Goal: Task Accomplishment & Management: Use online tool/utility

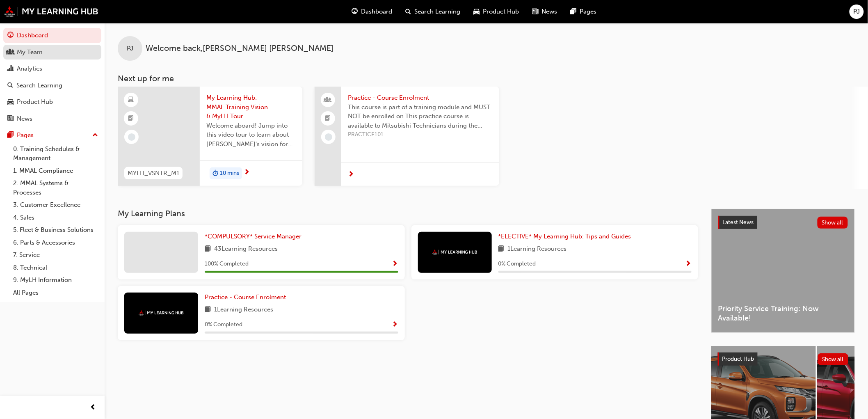
click at [25, 54] on div "My Team" at bounding box center [30, 52] width 26 height 9
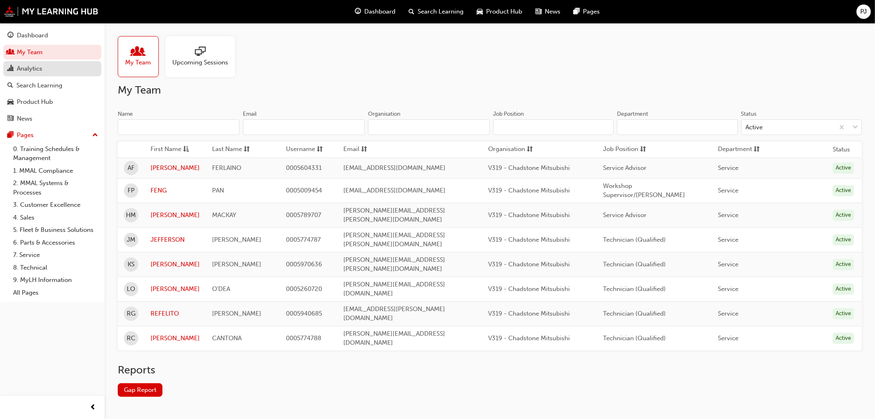
click at [27, 64] on div "Analytics" at bounding box center [52, 69] width 90 height 10
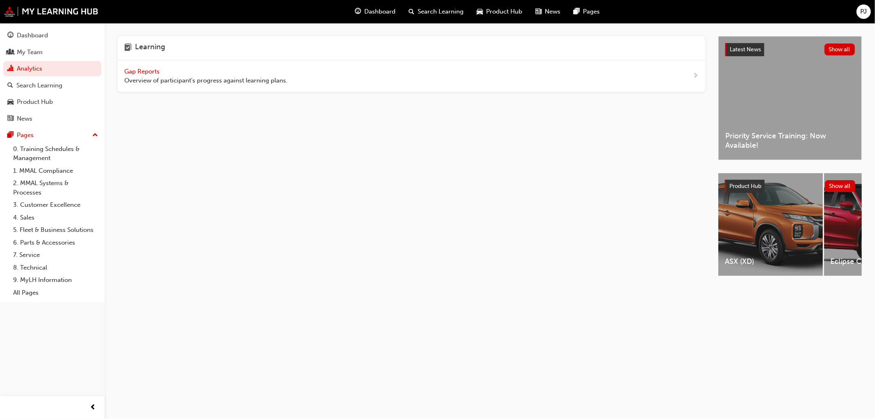
click at [141, 69] on span "Gap Reports" at bounding box center [142, 71] width 37 height 7
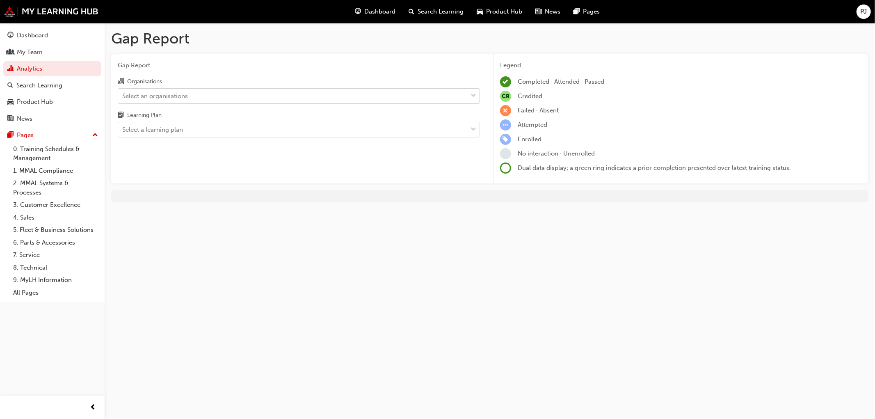
click at [142, 101] on div "Select an organisations" at bounding box center [292, 96] width 349 height 14
click at [123, 99] on input "Organisations Select an organisations" at bounding box center [122, 95] width 1 height 7
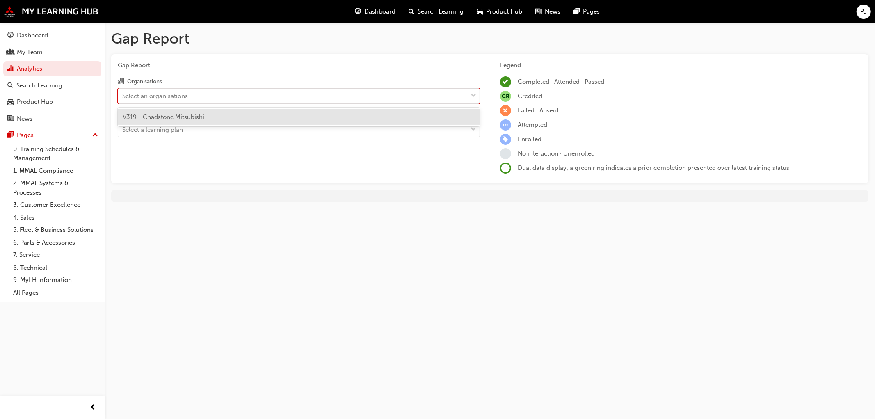
click at [144, 119] on span "V319 - Chadstone Mitsubishi" at bounding box center [164, 116] width 82 height 7
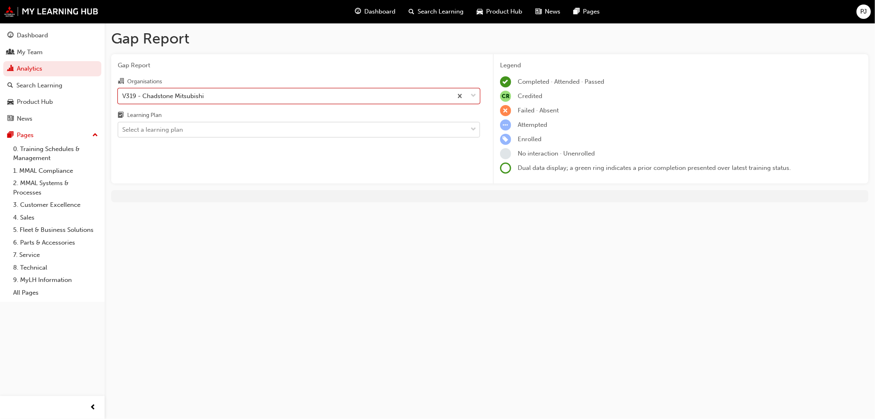
click at [147, 133] on div "Select a learning plan" at bounding box center [152, 129] width 61 height 9
click at [123, 133] on input "Learning Plan Select a learning plan" at bounding box center [122, 129] width 1 height 7
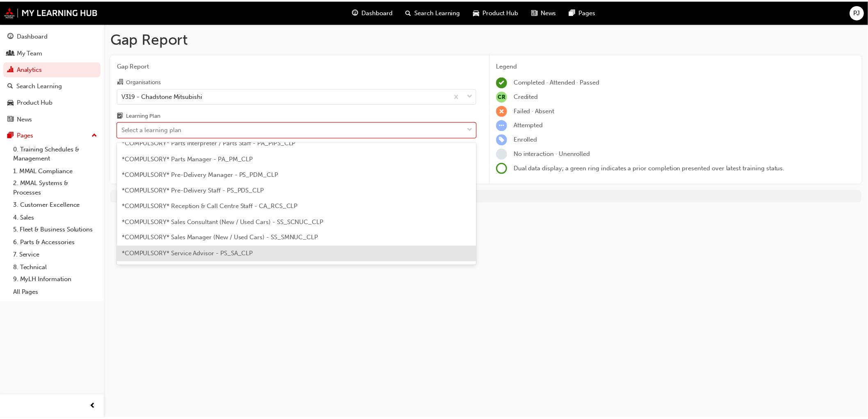
scroll to position [228, 0]
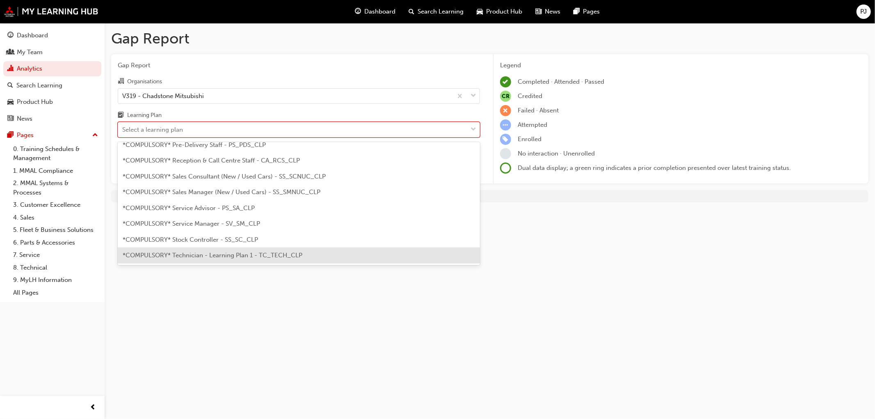
click at [199, 258] on span "*COMPULSORY* Technician - Learning Plan 1 - TC_TECH_CLP" at bounding box center [213, 255] width 180 height 7
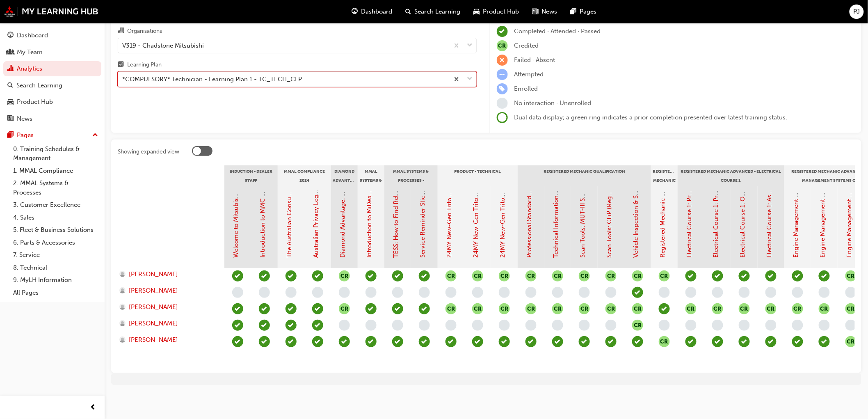
scroll to position [57, 0]
click at [313, 398] on div "Gap Report Gap Report Organisations V319 - Chadstone Mitsubishi Learning Plan o…" at bounding box center [434, 184] width 868 height 469
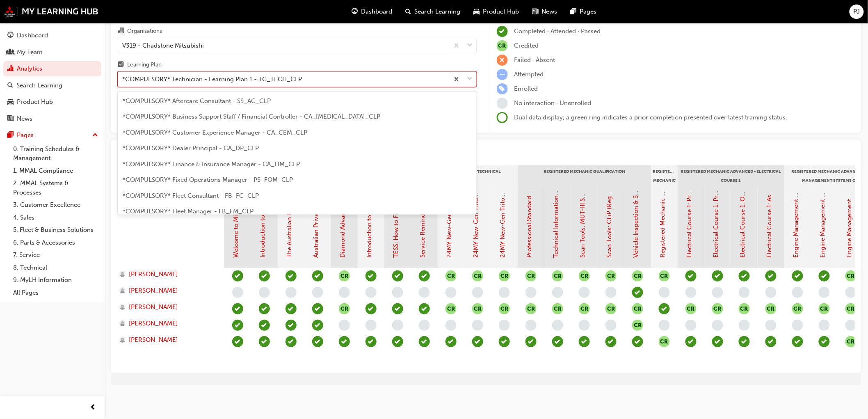
click at [201, 76] on div "*COMPULSORY* Technician - Learning Plan 1 - TC_TECH_CLP" at bounding box center [212, 79] width 180 height 9
click at [123, 76] on input "Learning Plan option *COMPULSORY* Technician - Learning Plan 1 - TC_TECH_CLP, s…" at bounding box center [122, 78] width 1 height 7
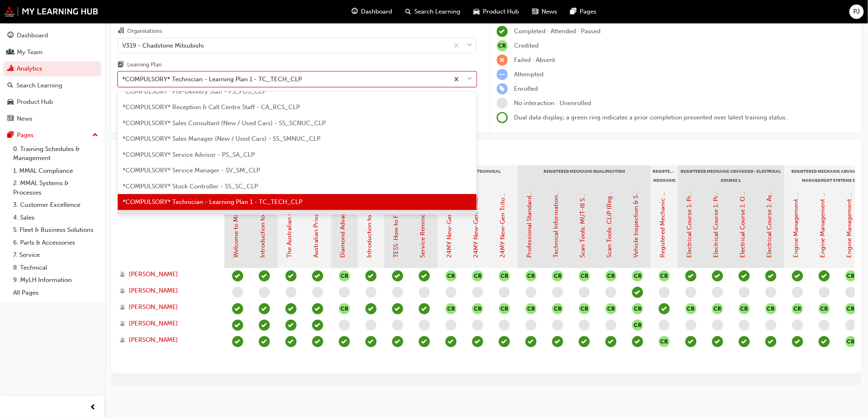
click at [358, 400] on div "Gap Report Gap Report Organisations V319 - Chadstone Mitsubishi Learning Plan o…" at bounding box center [434, 184] width 868 height 469
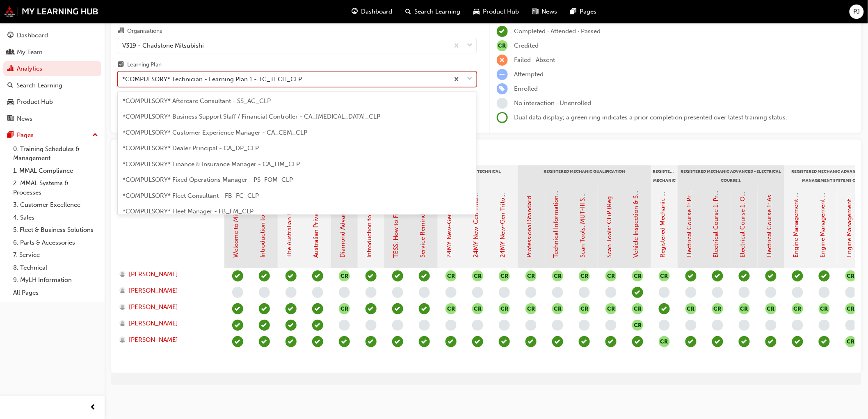
click at [198, 75] on div "*COMPULSORY* Technician - Learning Plan 1 - TC_TECH_CLP" at bounding box center [212, 79] width 180 height 9
click at [123, 75] on input "Learning Plan option *COMPULSORY* Technician - Learning Plan 1 - TC_TECH_CLP, s…" at bounding box center [122, 78] width 1 height 7
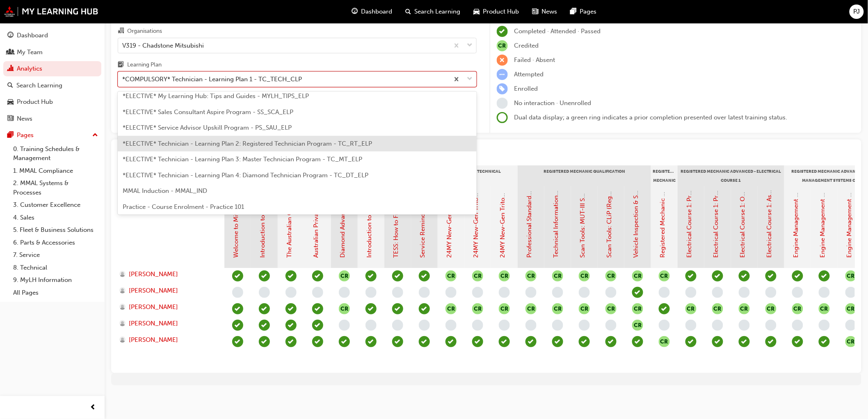
scroll to position [401, 0]
click at [151, 139] on span "*ELECTIVE* Technician - Learning Plan 2: Registered Technician Program - TC_RT_…" at bounding box center [247, 142] width 249 height 7
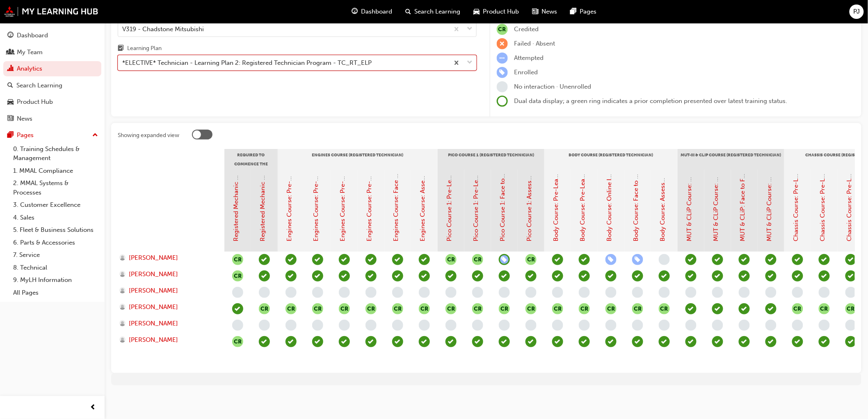
scroll to position [73, 0]
